Goal: Check status: Check status

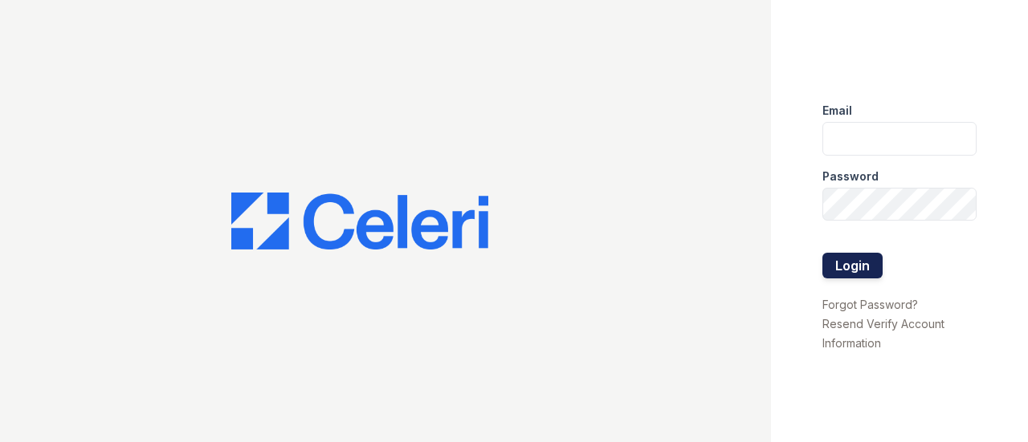
type input "[EMAIL_ADDRESS][DOMAIN_NAME]"
click at [867, 253] on button "Login" at bounding box center [852, 266] width 60 height 26
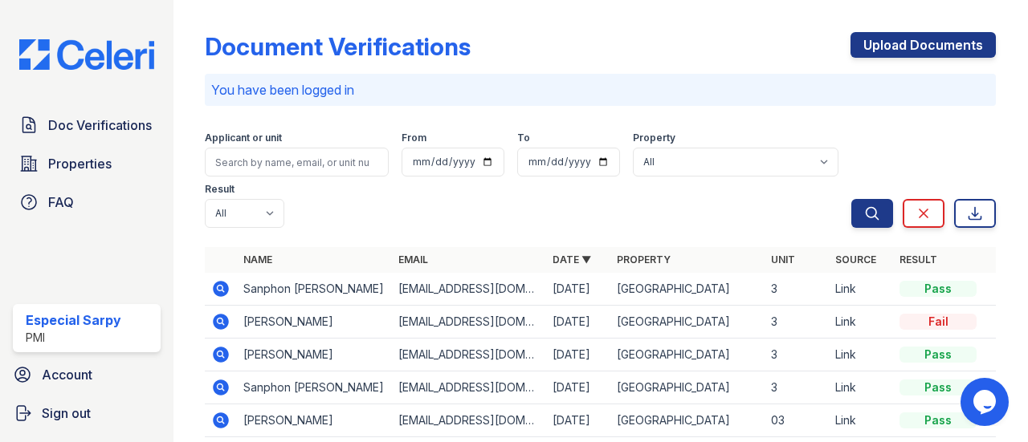
click at [221, 290] on icon at bounding box center [220, 288] width 4 height 4
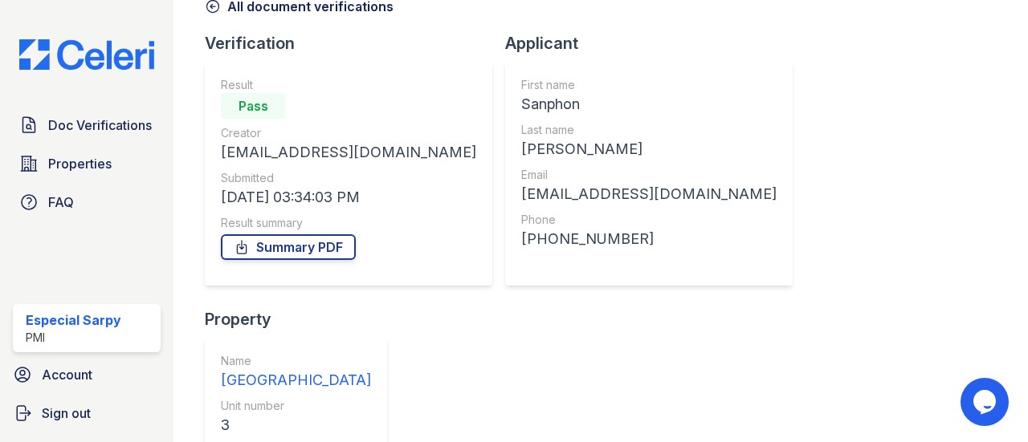
scroll to position [241, 0]
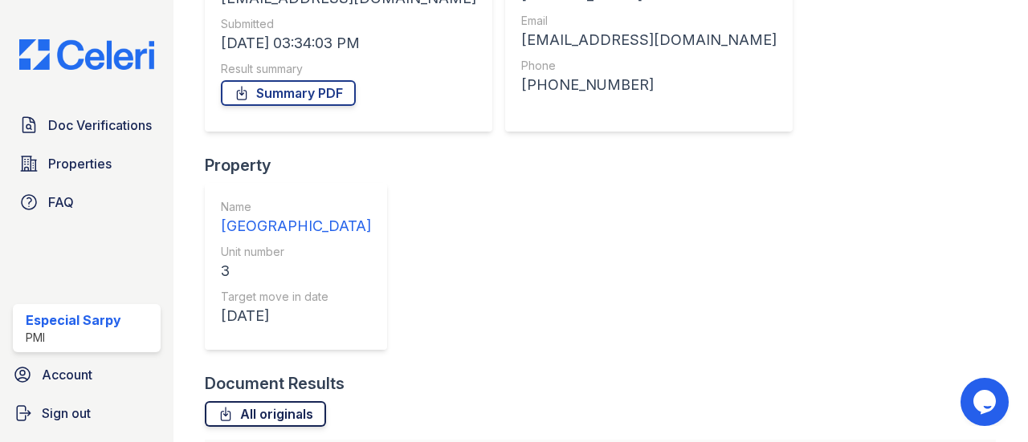
click at [239, 401] on link "All originals" at bounding box center [265, 414] width 121 height 26
